Goal: Task Accomplishment & Management: Complete application form

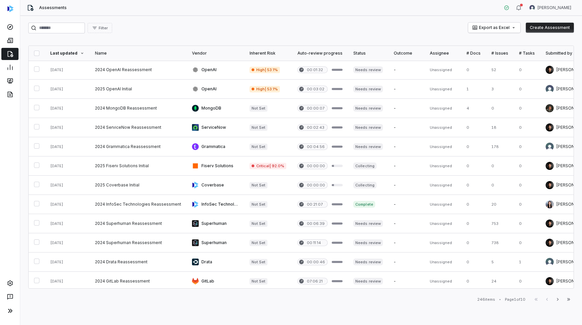
scroll to position [252, 0]
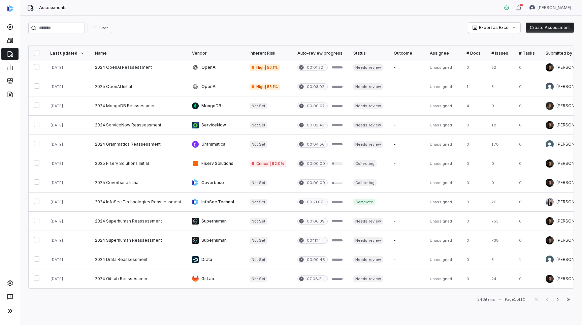
click at [467, 55] on div "# Docs" at bounding box center [474, 53] width 14 height 5
click at [562, 299] on button "Next" at bounding box center [558, 299] width 11 height 8
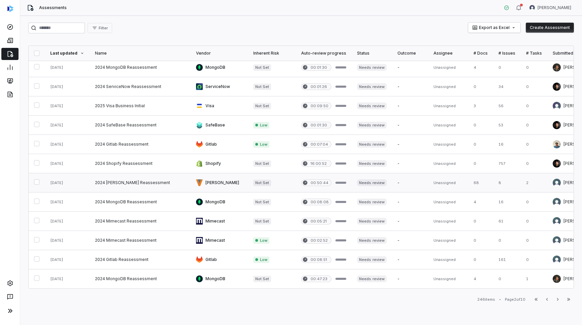
click at [162, 180] on link at bounding box center [140, 182] width 101 height 19
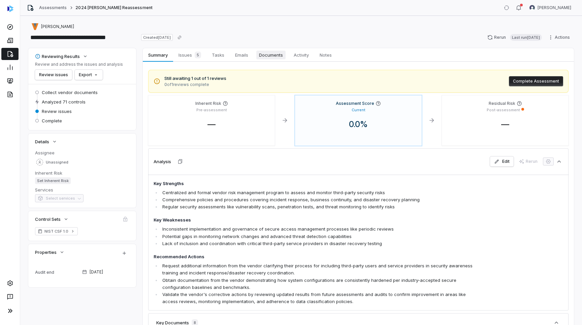
click at [274, 54] on span "Documents" at bounding box center [270, 55] width 29 height 9
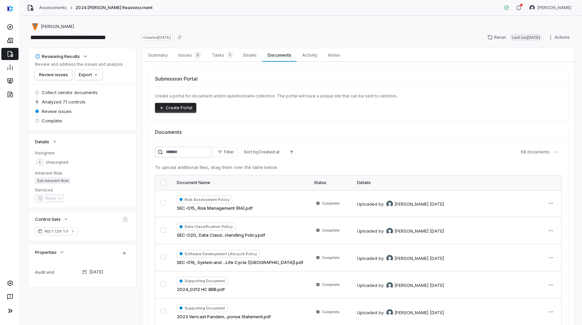
scroll to position [48, 0]
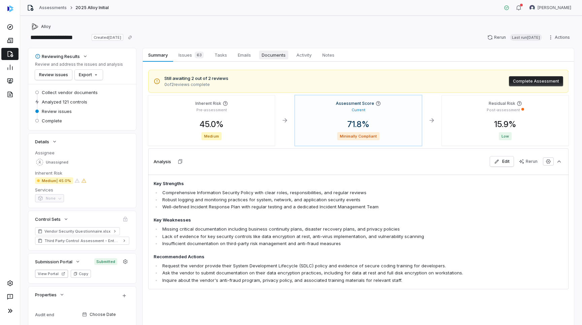
click at [273, 56] on span "Documents" at bounding box center [273, 55] width 29 height 9
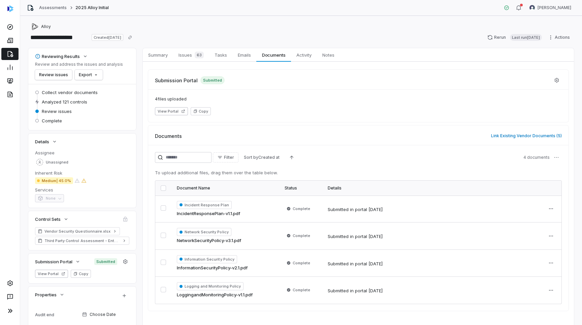
scroll to position [26, 0]
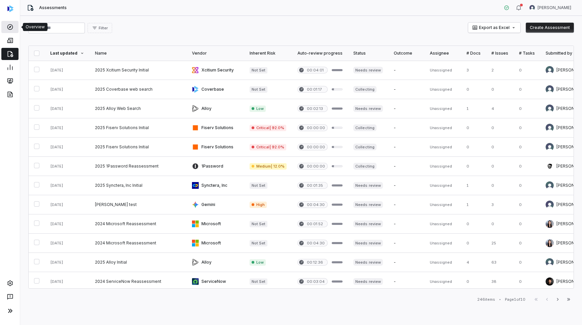
click at [12, 24] on icon at bounding box center [10, 27] width 7 height 7
click at [14, 24] on link at bounding box center [9, 27] width 17 height 12
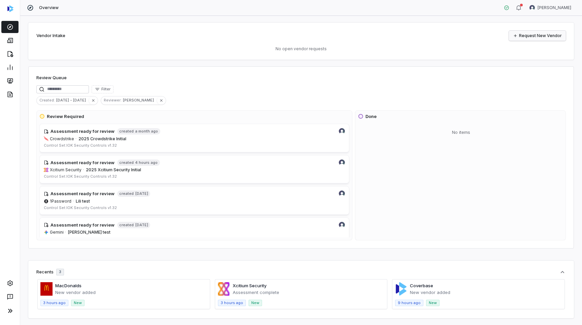
click at [554, 38] on link "Request New Vendor" at bounding box center [537, 36] width 57 height 10
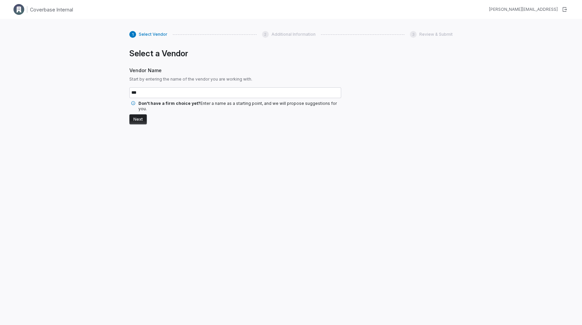
type input "***"
click at [129, 114] on button "Next" at bounding box center [138, 119] width 18 height 10
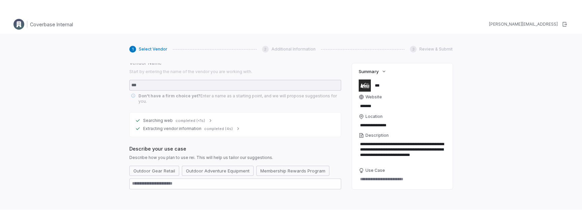
scroll to position [28, 0]
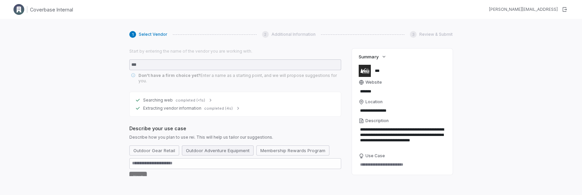
click at [211, 145] on button "Outdoor Adventure Equipment" at bounding box center [218, 150] width 72 height 10
click at [139, 173] on button "Next" at bounding box center [138, 177] width 18 height 10
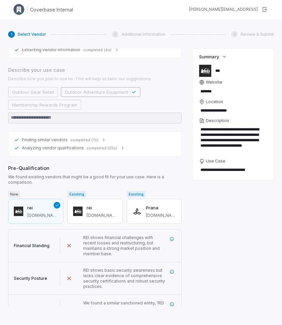
scroll to position [109, 0]
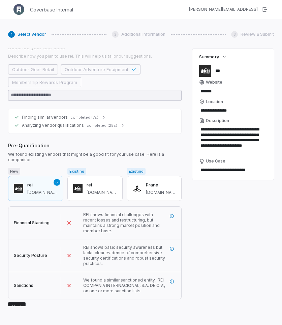
click at [17, 302] on button "Next" at bounding box center [17, 307] width 18 height 10
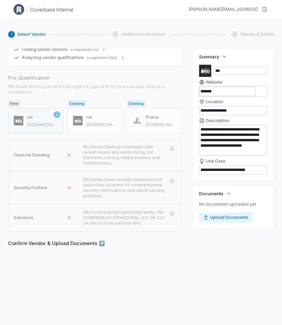
scroll to position [177, 0]
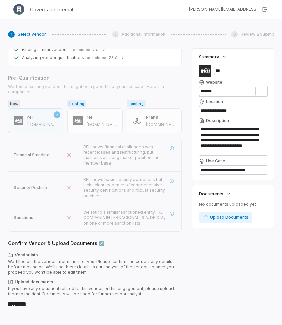
click at [19, 304] on button "Next" at bounding box center [17, 307] width 18 height 10
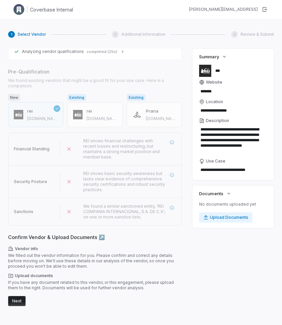
scroll to position [0, 0]
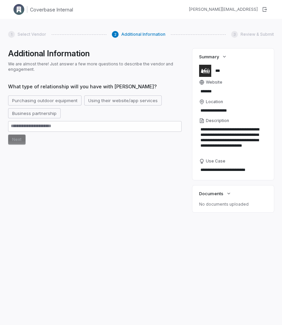
click at [97, 106] on div "Purchasing outdoor equipment Using their website/app services Business partners…" at bounding box center [95, 106] width 174 height 23
click at [98, 103] on button "Using their website/app services" at bounding box center [123, 100] width 78 height 10
click at [106, 103] on button "Using their website/app services" at bounding box center [127, 100] width 86 height 10
click at [18, 143] on button "Next" at bounding box center [17, 139] width 18 height 10
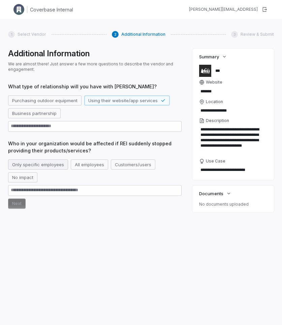
click at [34, 167] on button "Only specific employees" at bounding box center [38, 164] width 60 height 10
click at [21, 202] on button "Next" at bounding box center [17, 204] width 18 height 10
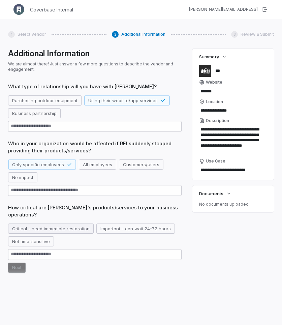
click at [31, 223] on button "Critical - need immediate restoration" at bounding box center [51, 228] width 86 height 10
click at [16, 266] on div "What type of relationship will you have with REI? Purchasing outdoor equipment …" at bounding box center [95, 186] width 174 height 206
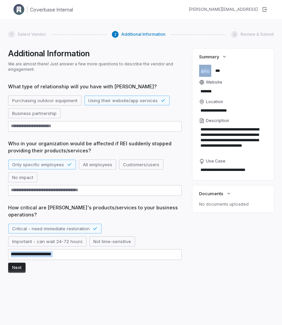
click at [20, 263] on button "Next" at bounding box center [17, 268] width 18 height 10
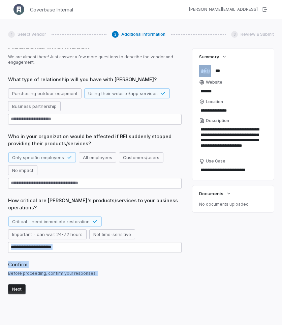
click at [18, 284] on button "Next" at bounding box center [17, 289] width 18 height 10
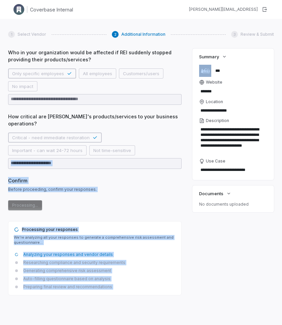
scroll to position [92, 0]
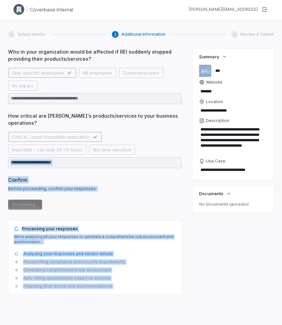
click at [135, 176] on span "Confirm" at bounding box center [95, 179] width 174 height 7
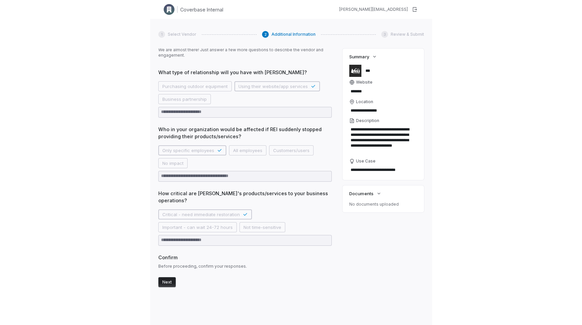
scroll to position [7, 0]
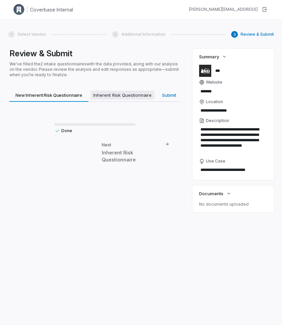
click at [121, 94] on span "Inherent Risk Questionnaire" at bounding box center [123, 95] width 64 height 9
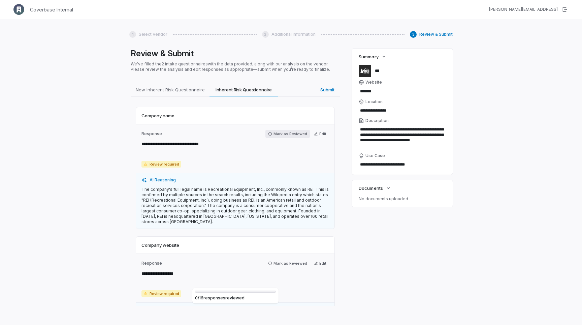
click at [300, 130] on button "Mark as Reviewed" at bounding box center [288, 134] width 44 height 8
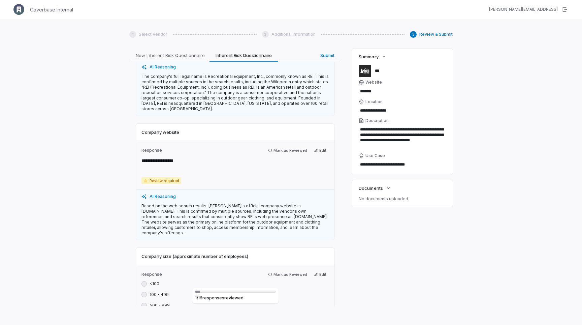
scroll to position [115, 0]
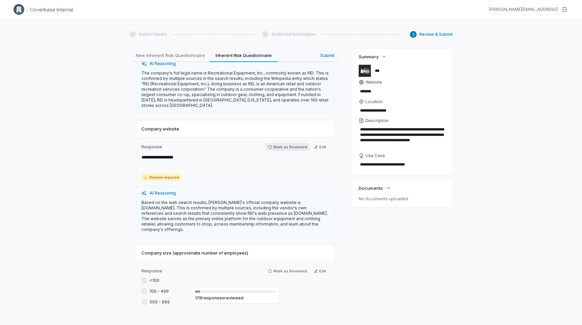
click at [289, 147] on button "Mark as Reviewed" at bounding box center [288, 147] width 44 height 8
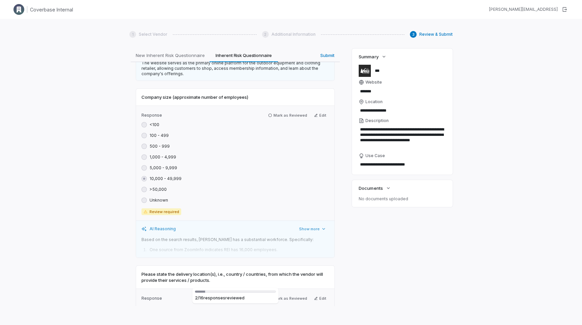
scroll to position [268, 0]
click at [293, 113] on button "Mark as Reviewed" at bounding box center [288, 116] width 44 height 8
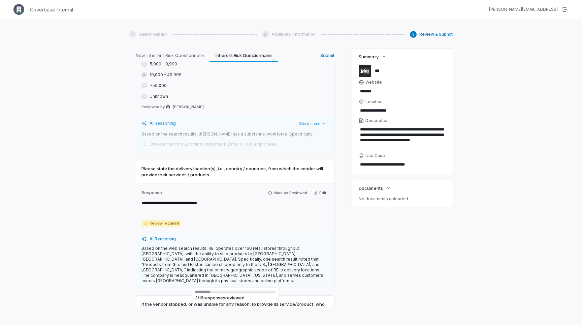
scroll to position [379, 0]
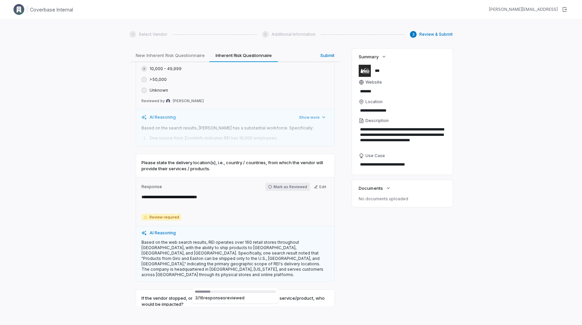
click at [290, 184] on button "Mark as Reviewed" at bounding box center [288, 187] width 44 height 8
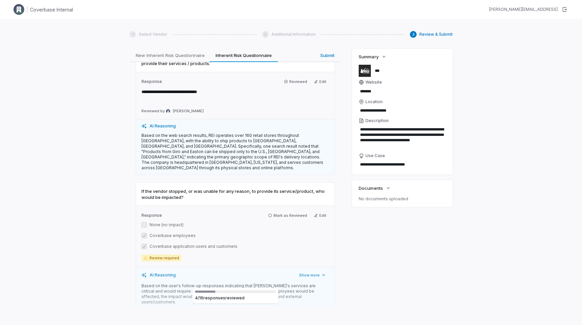
scroll to position [485, 0]
click at [290, 210] on button "Mark as Reviewed" at bounding box center [288, 214] width 44 height 8
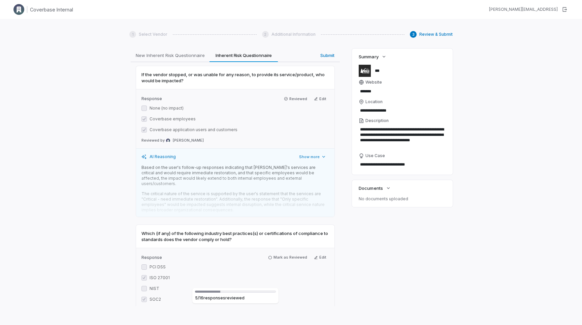
scroll to position [615, 0]
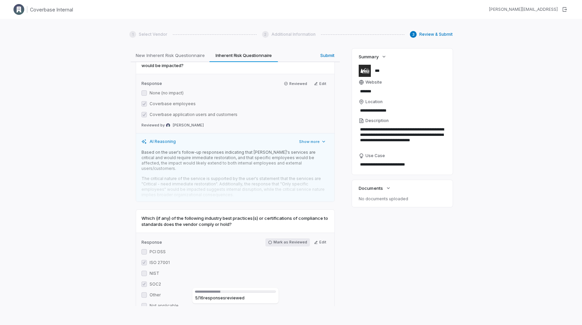
click at [290, 238] on button "Mark as Reviewed" at bounding box center [288, 242] width 44 height 8
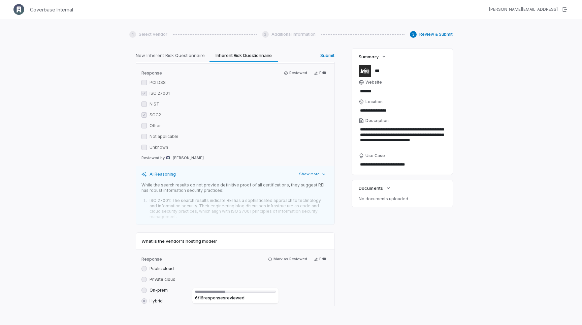
scroll to position [803, 0]
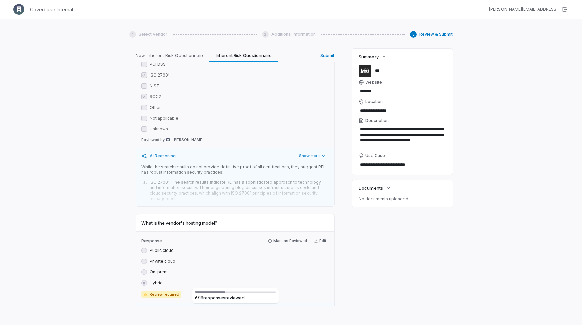
click at [293, 231] on div "Response Mark as Reviewed Edit Public cloud Private cloud On-prem Hybrid Review…" at bounding box center [235, 267] width 199 height 72
click at [292, 237] on button "Mark as Reviewed" at bounding box center [288, 241] width 44 height 8
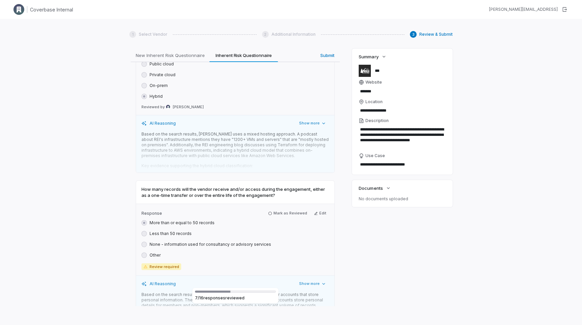
scroll to position [994, 0]
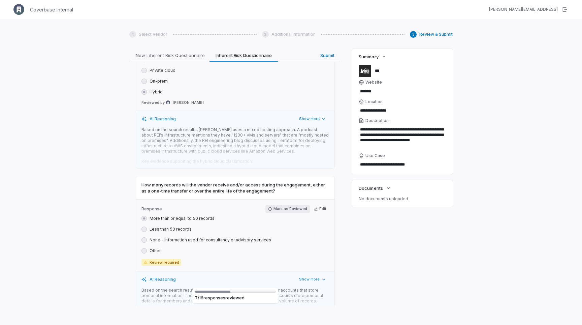
click at [297, 205] on button "Mark as Reviewed" at bounding box center [288, 209] width 44 height 8
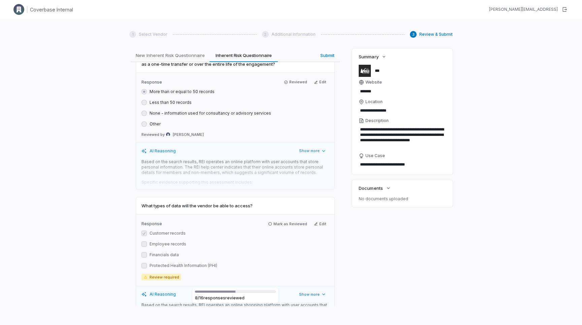
scroll to position [1128, 0]
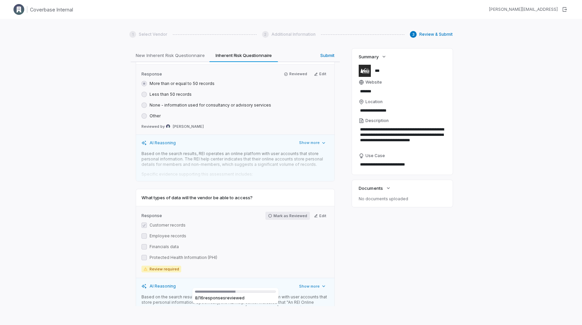
click at [296, 212] on button "Mark as Reviewed" at bounding box center [288, 216] width 44 height 8
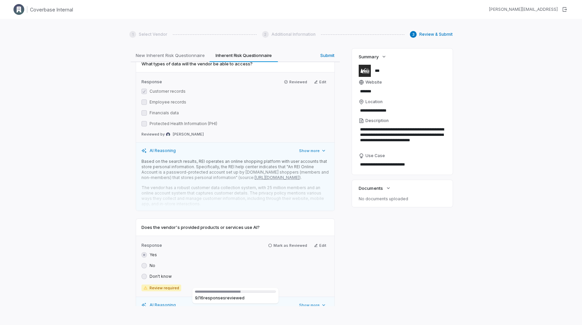
scroll to position [1265, 0]
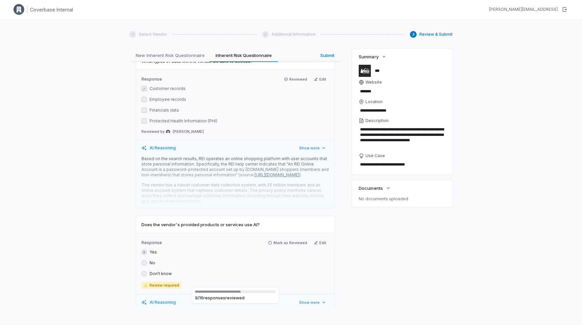
click at [291, 233] on div "Response Mark as Reviewed Edit Yes No Don't know Review required" at bounding box center [235, 263] width 199 height 61
click at [288, 239] on button "Mark as Reviewed" at bounding box center [288, 243] width 44 height 8
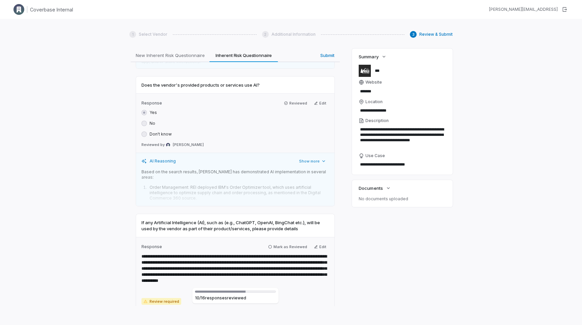
scroll to position [1413, 0]
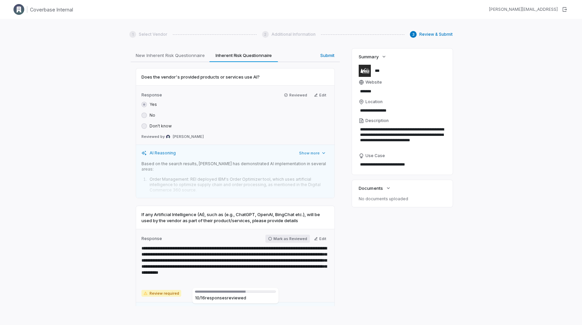
click at [291, 235] on button "Mark as Reviewed" at bounding box center [288, 239] width 44 height 8
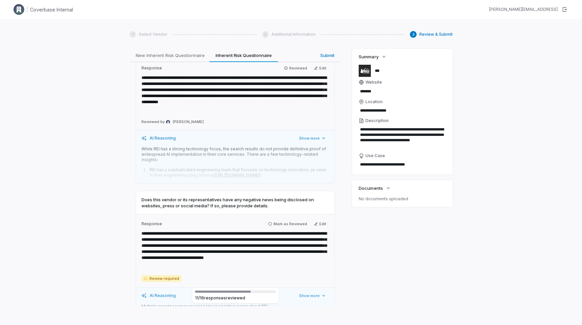
scroll to position [1591, 0]
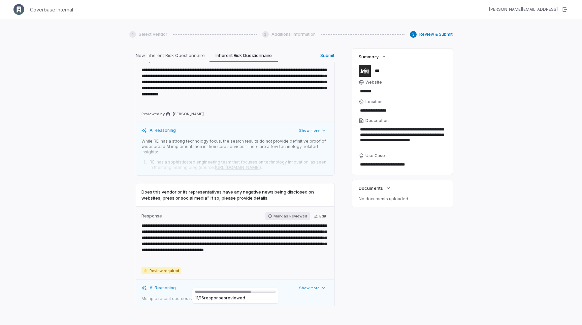
click at [294, 212] on button "Mark as Reviewed" at bounding box center [288, 216] width 44 height 8
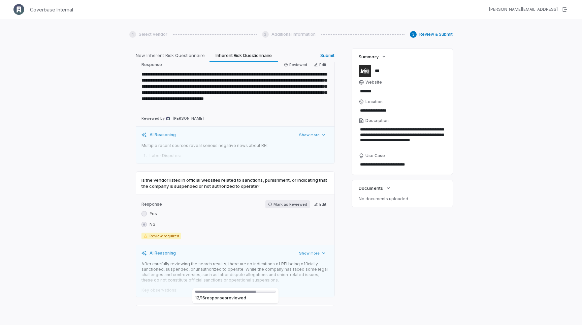
click at [294, 200] on button "Mark as Reviewed" at bounding box center [288, 204] width 44 height 8
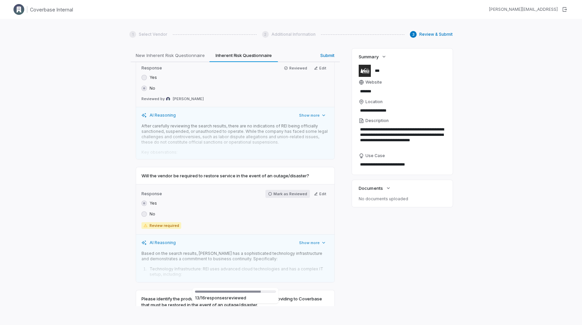
click at [294, 190] on button "Mark as Reviewed" at bounding box center [288, 194] width 44 height 8
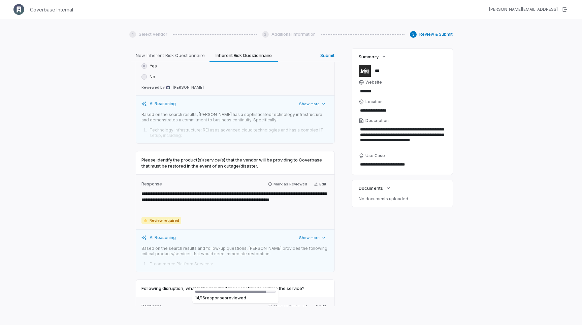
scroll to position [2016, 0]
click at [295, 179] on button "Mark as Reviewed" at bounding box center [288, 183] width 44 height 8
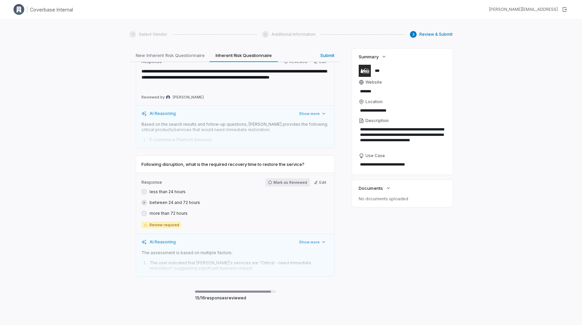
click at [295, 178] on button "Mark as Reviewed" at bounding box center [288, 182] width 44 height 8
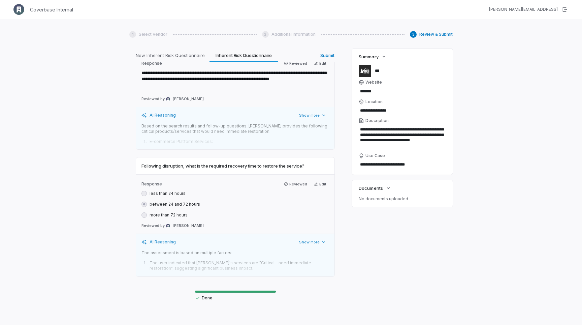
click at [295, 180] on button "Reviewed" at bounding box center [295, 184] width 29 height 8
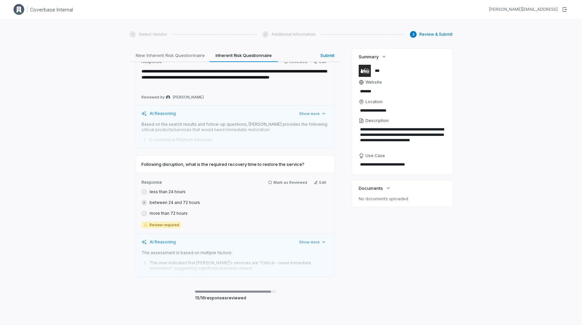
click at [295, 178] on button "Mark as Reviewed" at bounding box center [288, 182] width 44 height 8
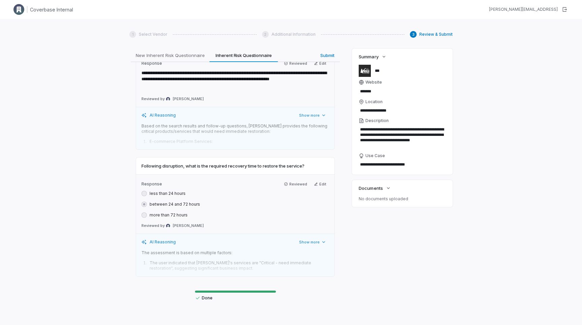
click at [316, 321] on div "Submit" at bounding box center [314, 324] width 16 height 7
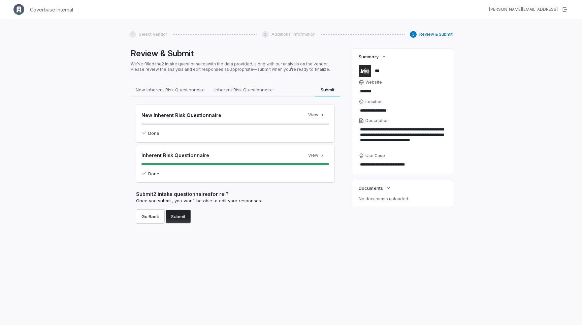
click at [177, 212] on button "Submit" at bounding box center [178, 216] width 25 height 13
type textarea "*"
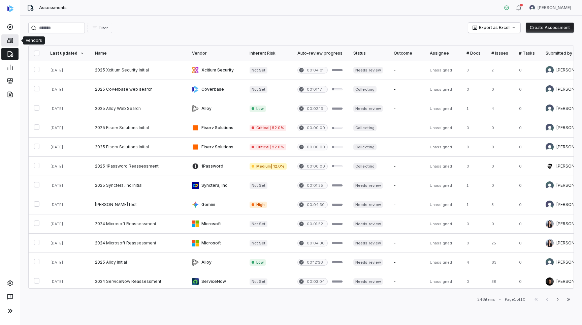
click at [11, 41] on icon at bounding box center [10, 40] width 7 height 7
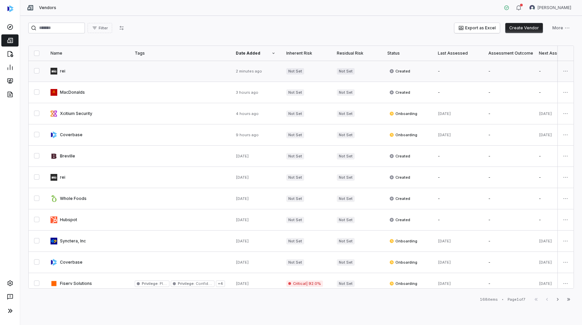
click at [39, 71] on button "button" at bounding box center [36, 70] width 5 height 5
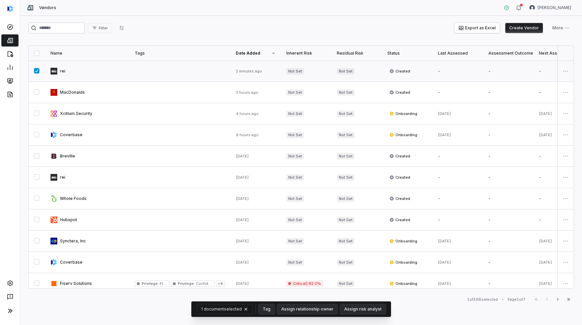
click at [205, 70] on link at bounding box center [179, 71] width 101 height 21
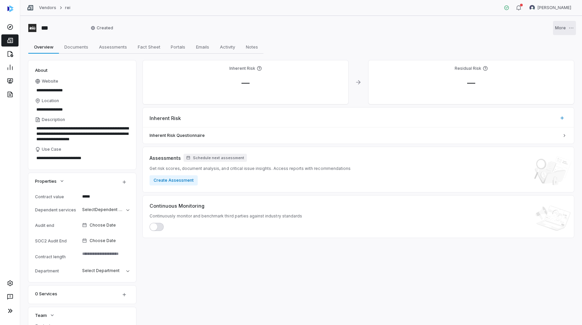
click at [560, 29] on html "**********" at bounding box center [291, 162] width 582 height 325
click at [544, 48] on div "Delete" at bounding box center [552, 44] width 43 height 11
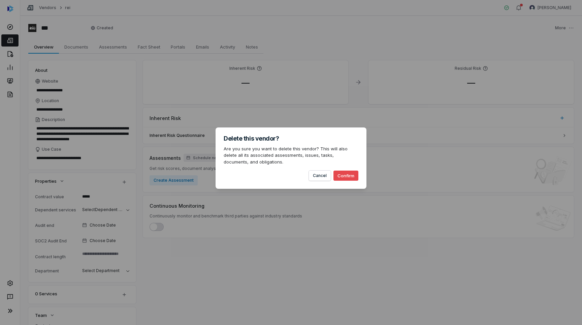
click at [334, 177] on button "Confirm" at bounding box center [346, 176] width 25 height 10
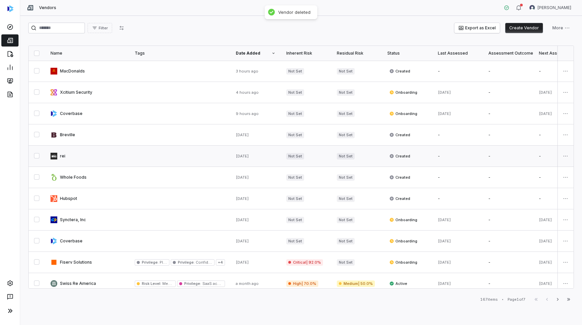
click at [35, 154] on button "button" at bounding box center [36, 155] width 5 height 5
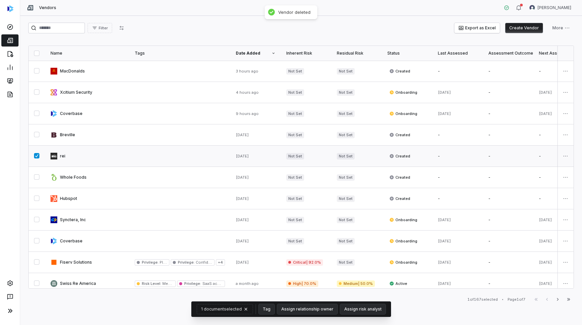
click at [193, 162] on link at bounding box center [179, 156] width 101 height 21
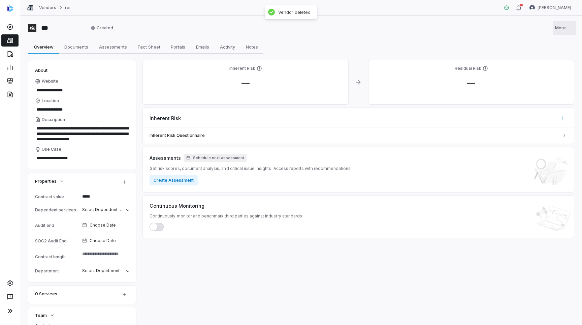
click at [572, 24] on html "**********" at bounding box center [291, 162] width 582 height 325
click at [557, 47] on div "Delete" at bounding box center [552, 44] width 43 height 11
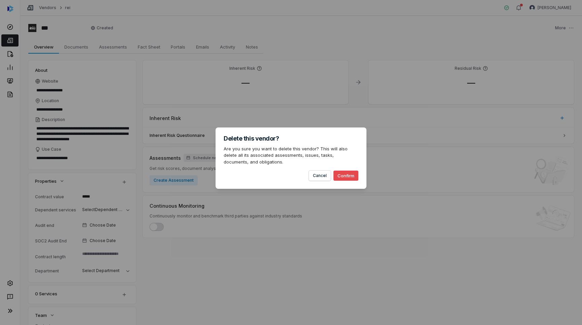
click at [348, 175] on button "Confirm" at bounding box center [346, 176] width 25 height 10
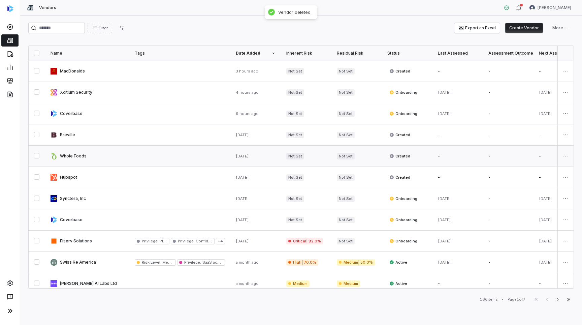
click at [34, 155] on button "button" at bounding box center [36, 155] width 5 height 5
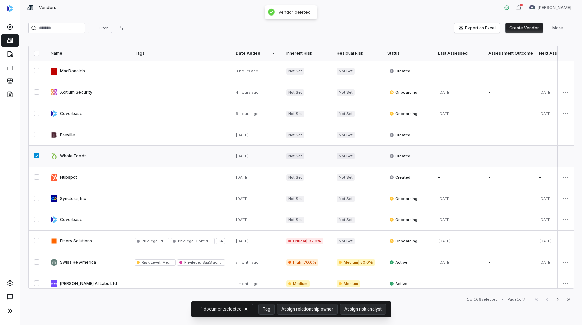
click at [38, 156] on button "button" at bounding box center [36, 155] width 5 height 5
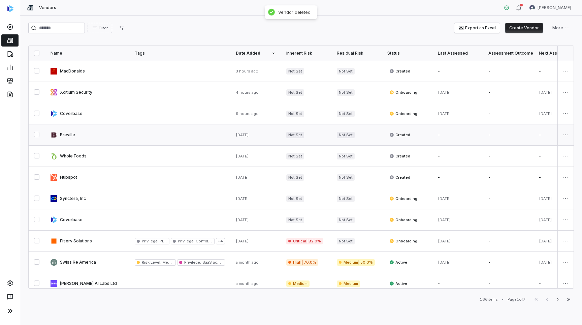
click at [145, 126] on link at bounding box center [179, 134] width 101 height 21
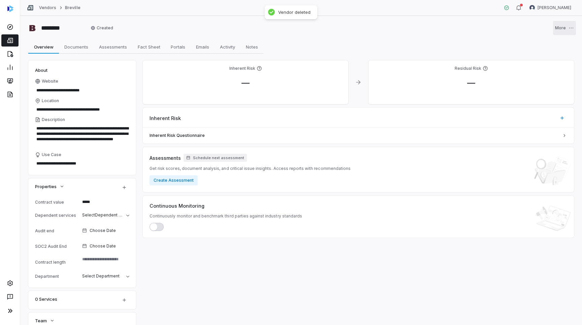
click at [566, 28] on html "**********" at bounding box center [291, 162] width 582 height 325
click at [546, 47] on div "Delete" at bounding box center [552, 44] width 43 height 11
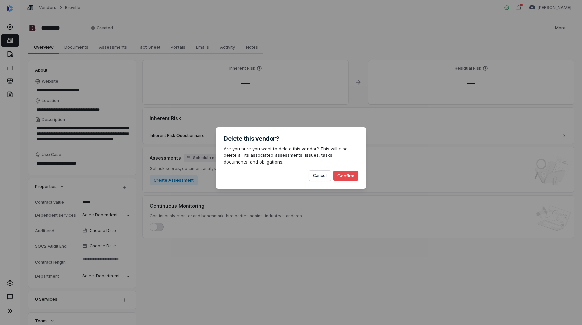
click at [338, 175] on button "Confirm" at bounding box center [346, 176] width 25 height 10
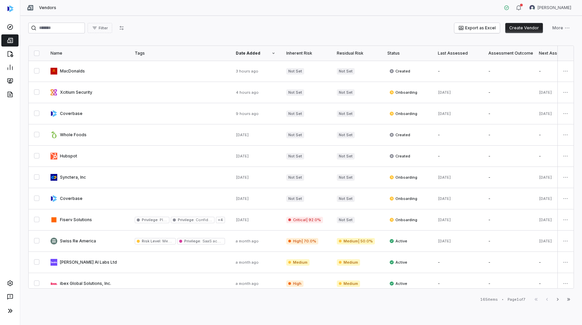
click at [191, 32] on div "Filter Export as Excel Create Vendor More" at bounding box center [301, 28] width 546 height 11
click at [155, 76] on link at bounding box center [179, 71] width 101 height 21
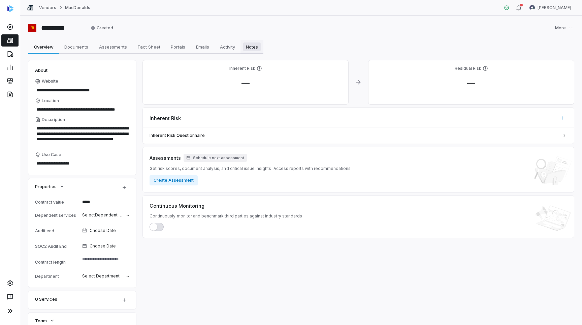
click at [256, 46] on span "Notes" at bounding box center [252, 46] width 18 height 9
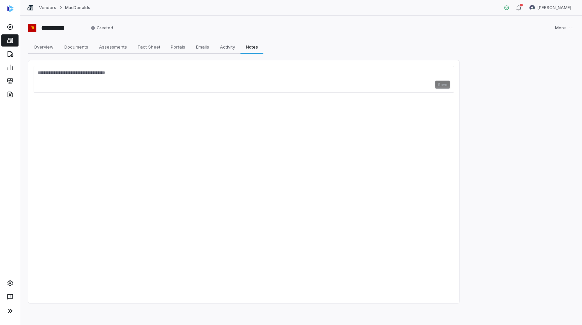
click at [349, 48] on div "Overview Overview Documents Documents Assessments Assessments Fact Sheet Fact S…" at bounding box center [301, 46] width 546 height 13
click at [49, 44] on span "Overview" at bounding box center [43, 46] width 25 height 9
type textarea "*"
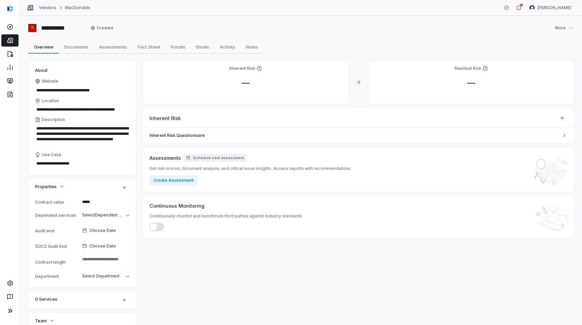
click at [210, 31] on div "**********" at bounding box center [301, 28] width 546 height 11
